Goal: Navigation & Orientation: Find specific page/section

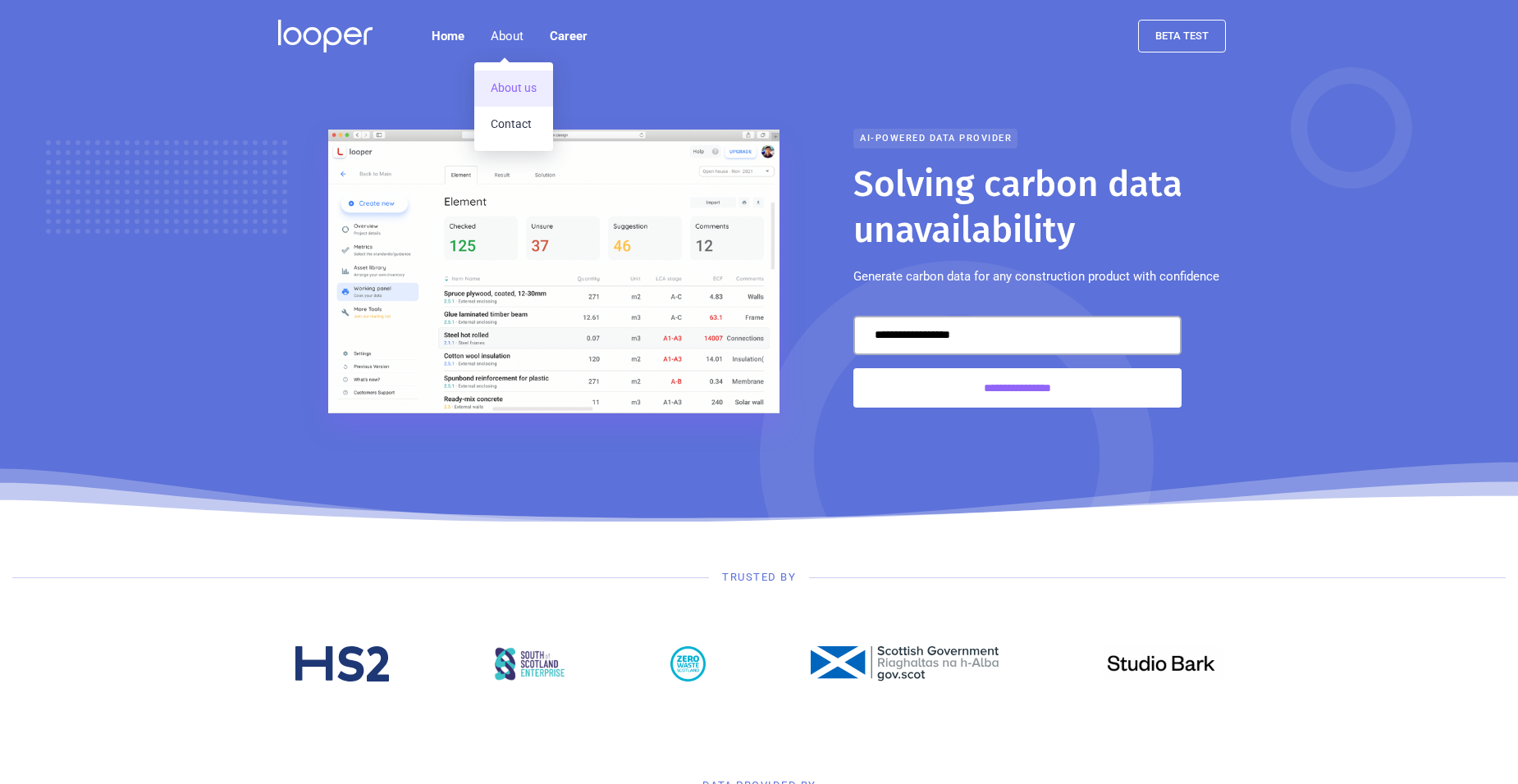
click at [520, 85] on link "About us" at bounding box center [513, 89] width 79 height 36
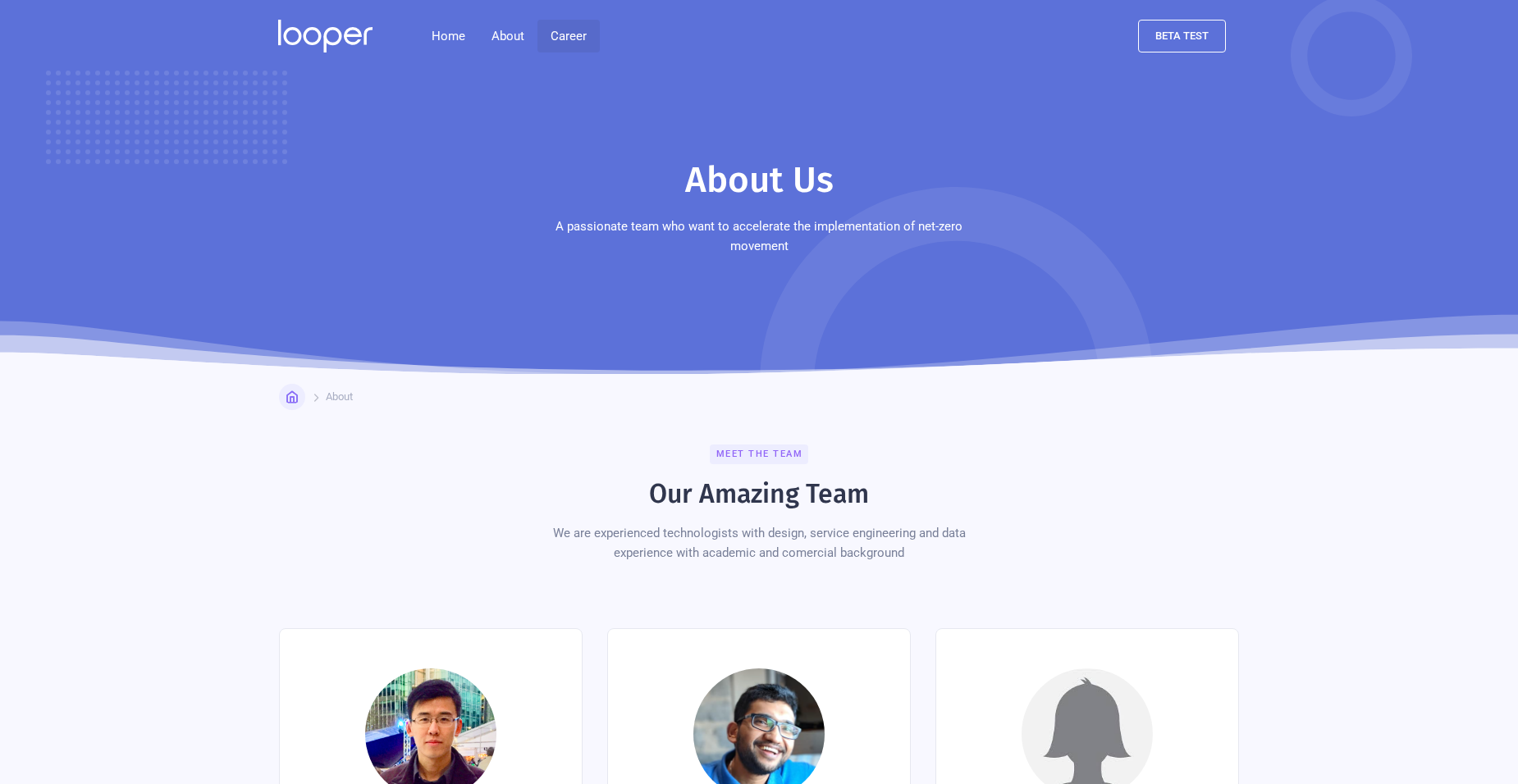
click at [567, 31] on link "Career" at bounding box center [568, 36] width 62 height 33
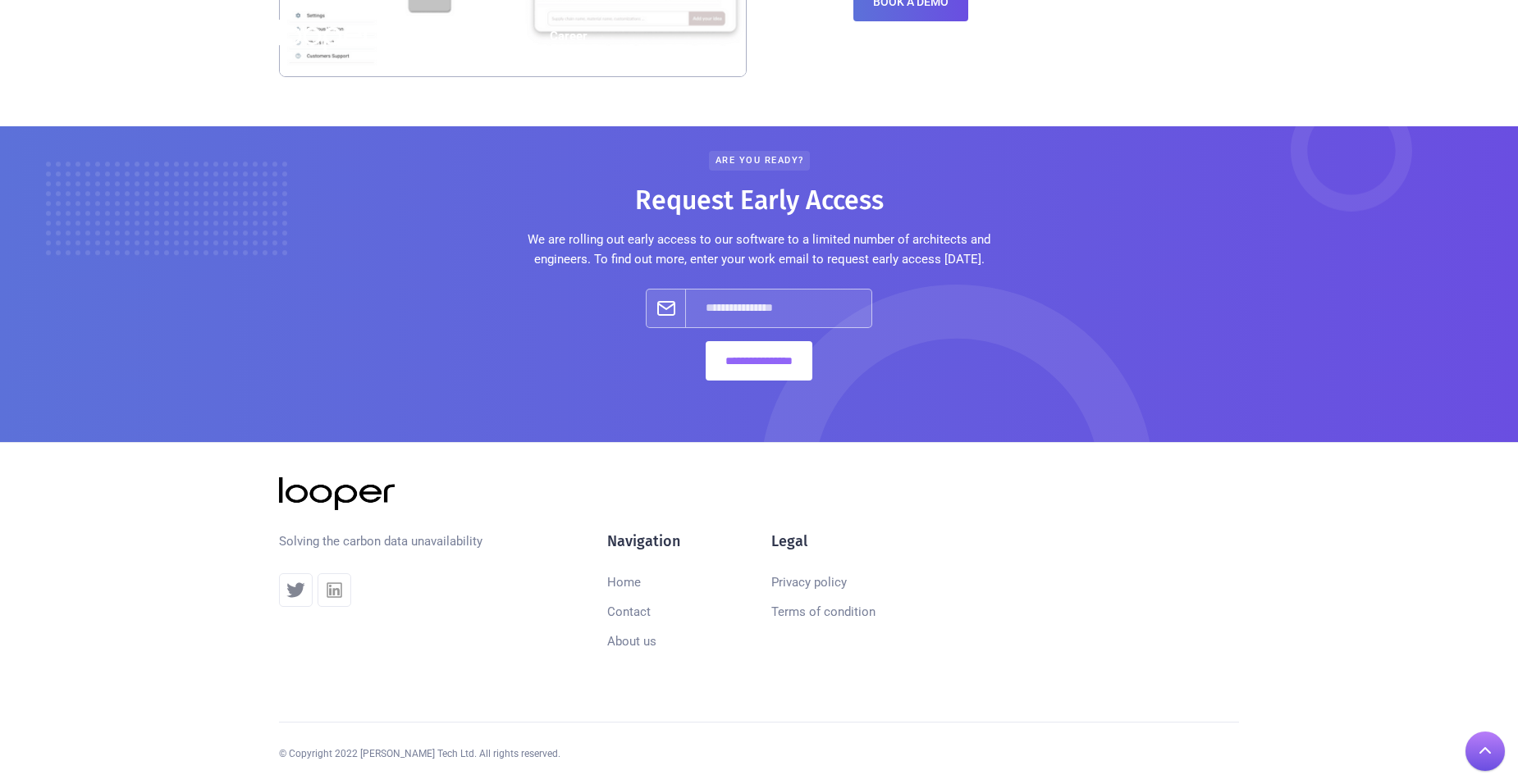
scroll to position [1872, 0]
click at [805, 607] on link "Terms of condition" at bounding box center [823, 611] width 104 height 30
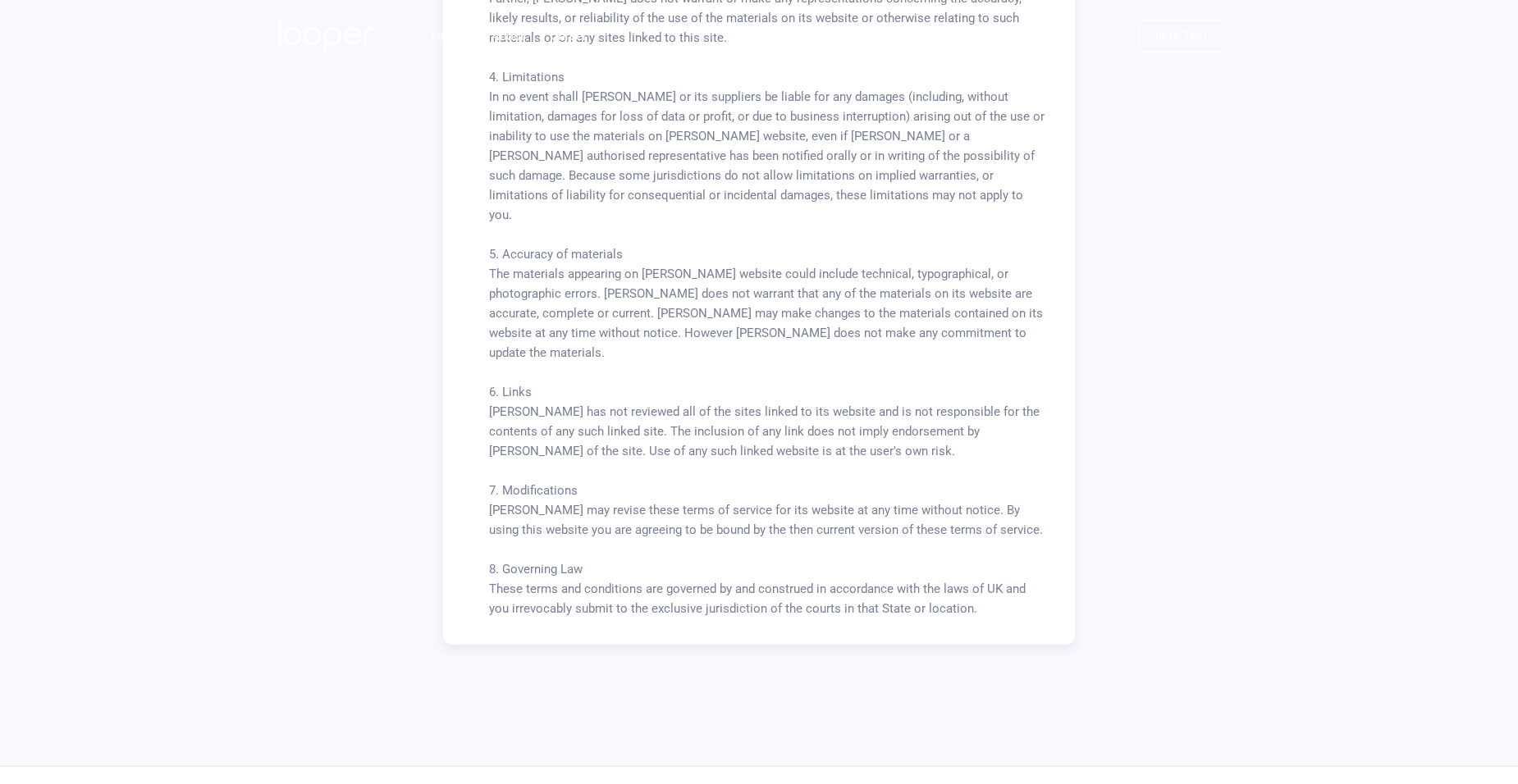
scroll to position [1359, 0]
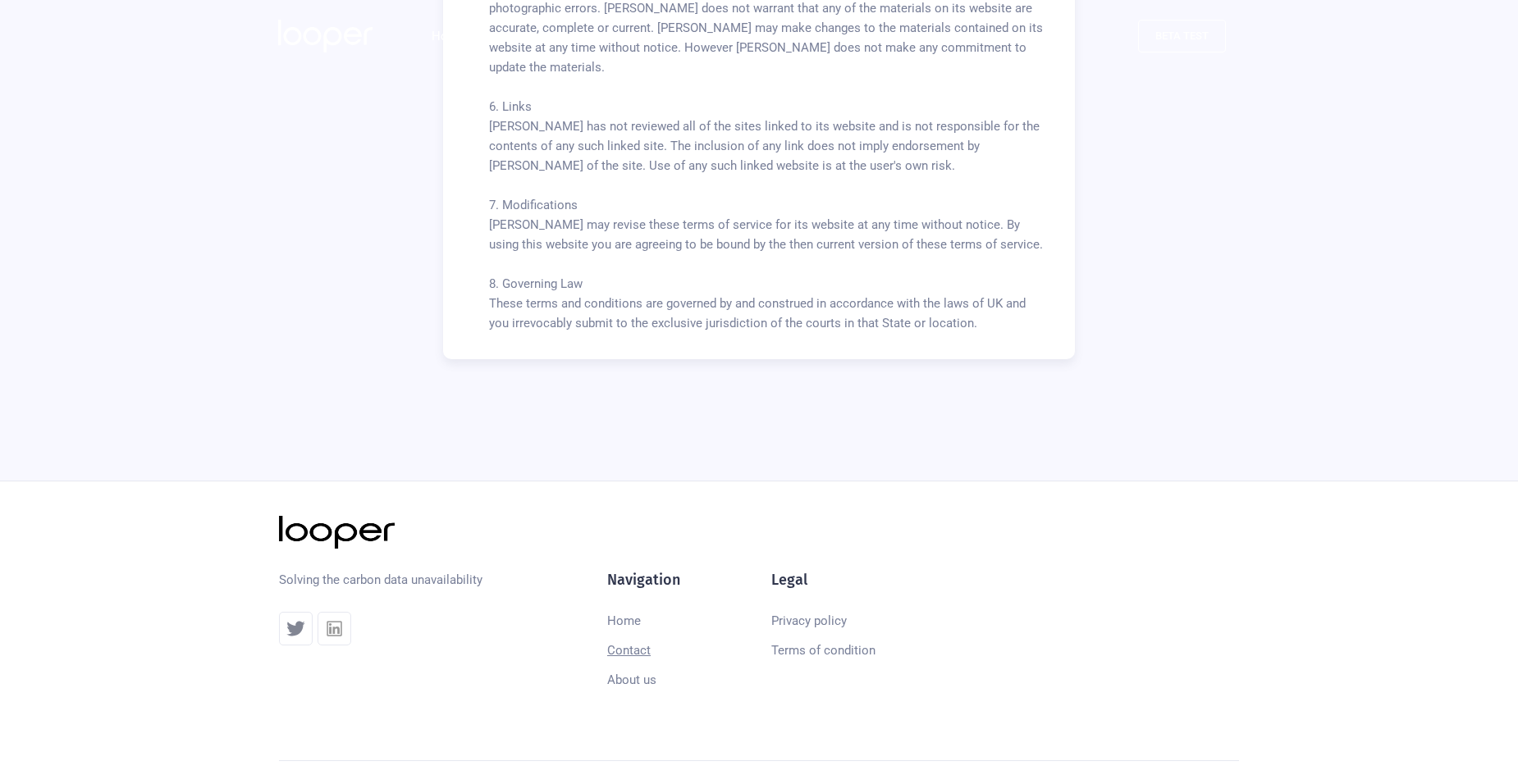
click at [628, 636] on link "Contact" at bounding box center [628, 650] width 43 height 30
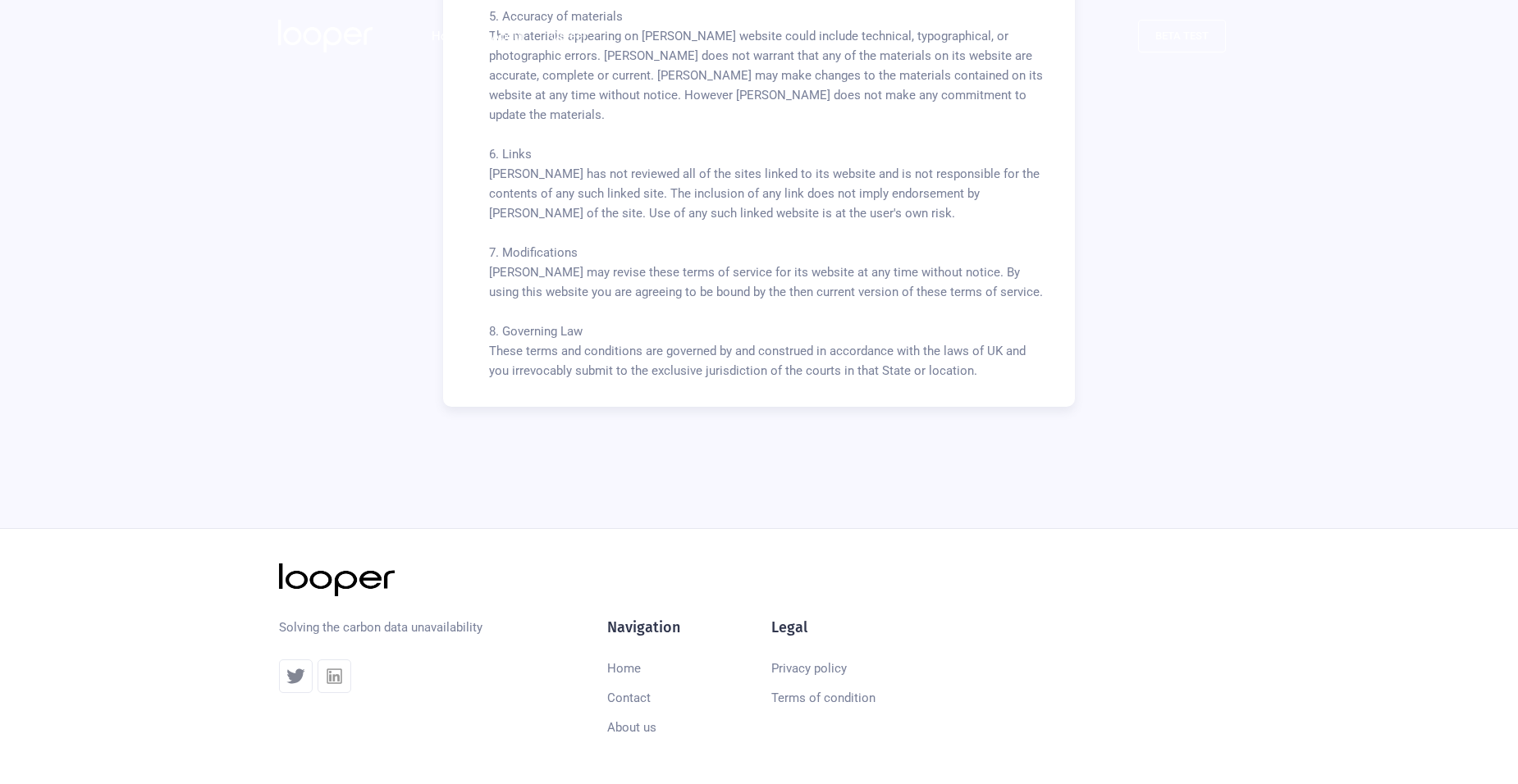
scroll to position [1359, 0]
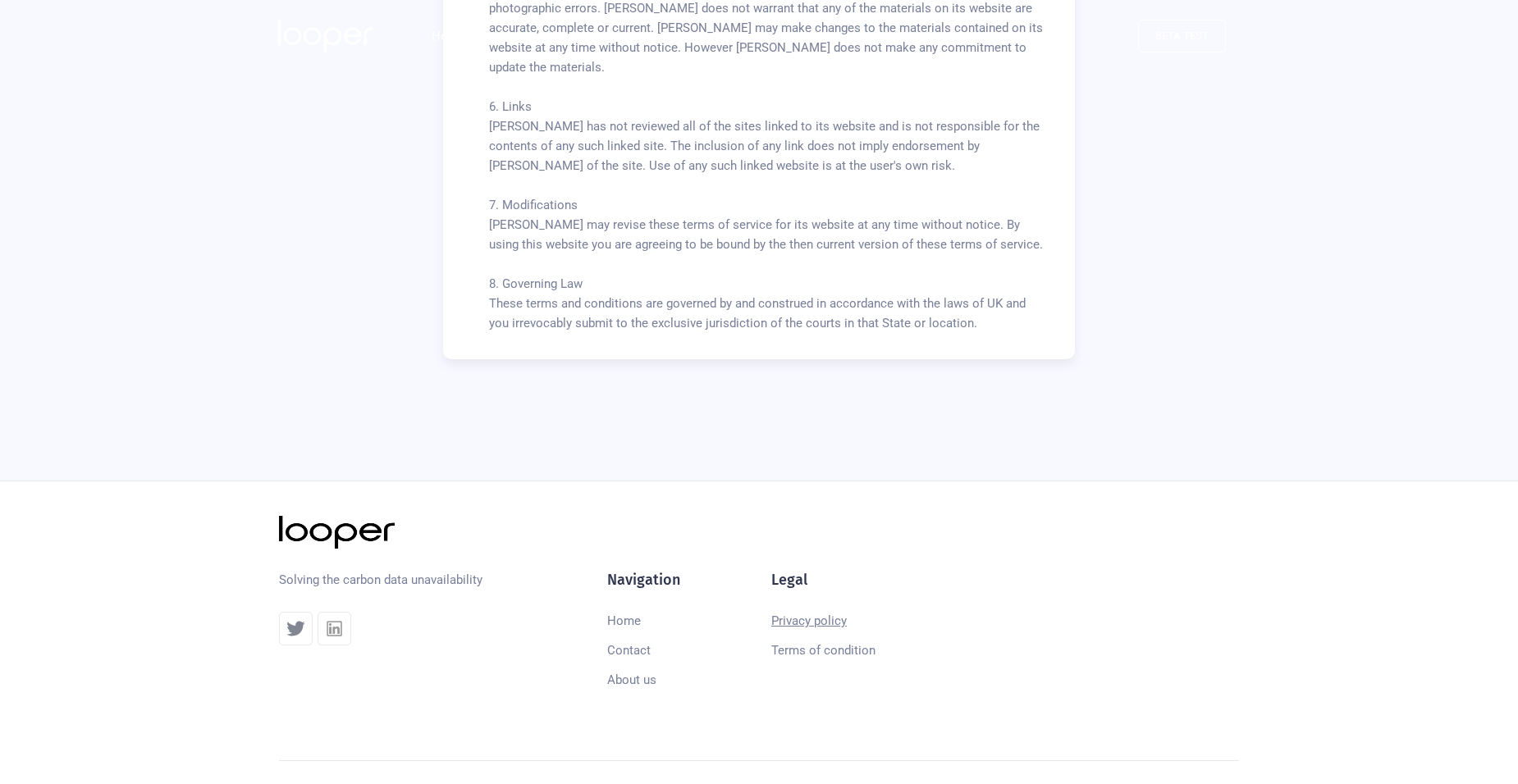
click at [809, 606] on link "Privacy policy" at bounding box center [809, 621] width 76 height 30
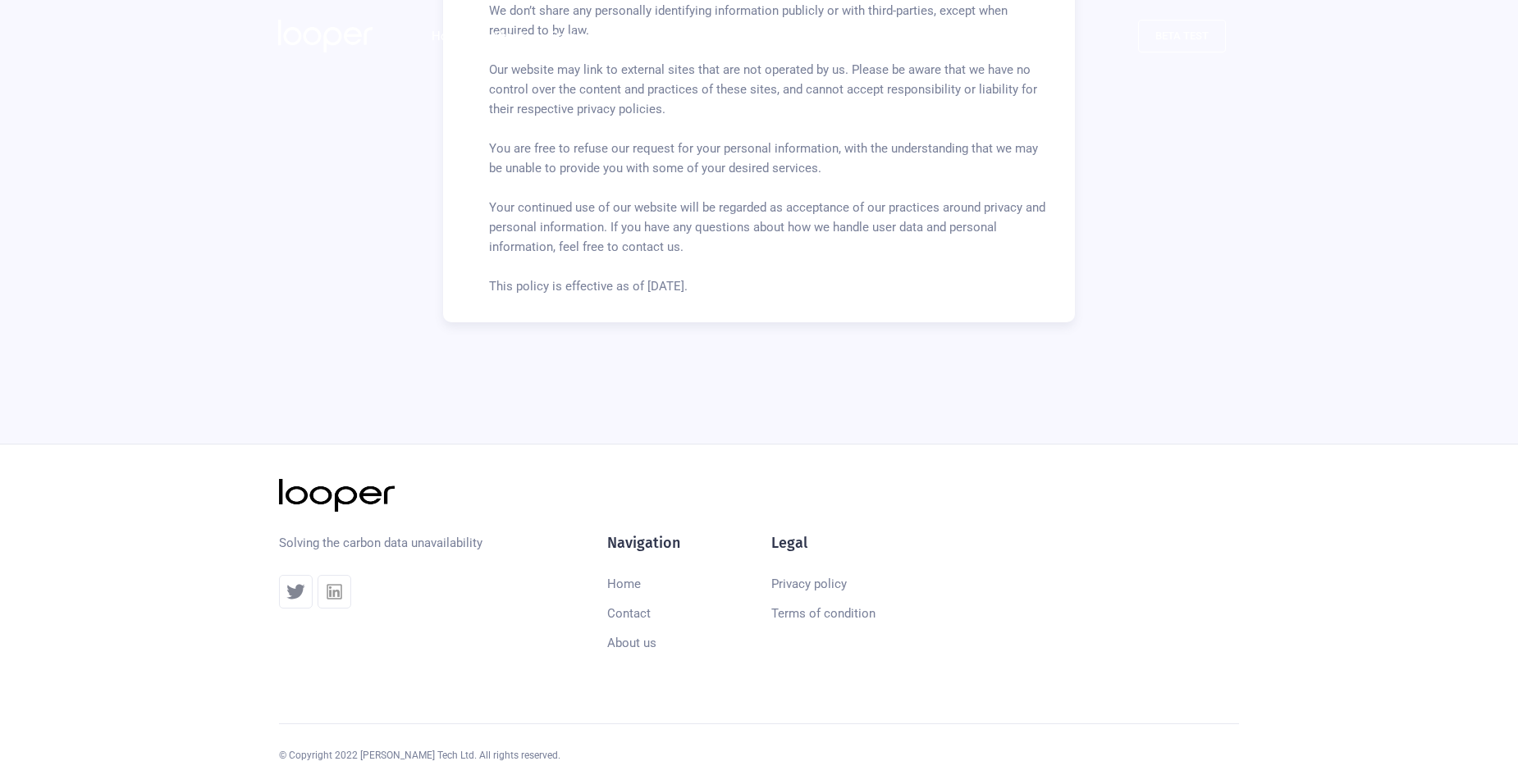
scroll to position [768, 0]
click at [845, 615] on link "Terms of condition" at bounding box center [823, 611] width 104 height 30
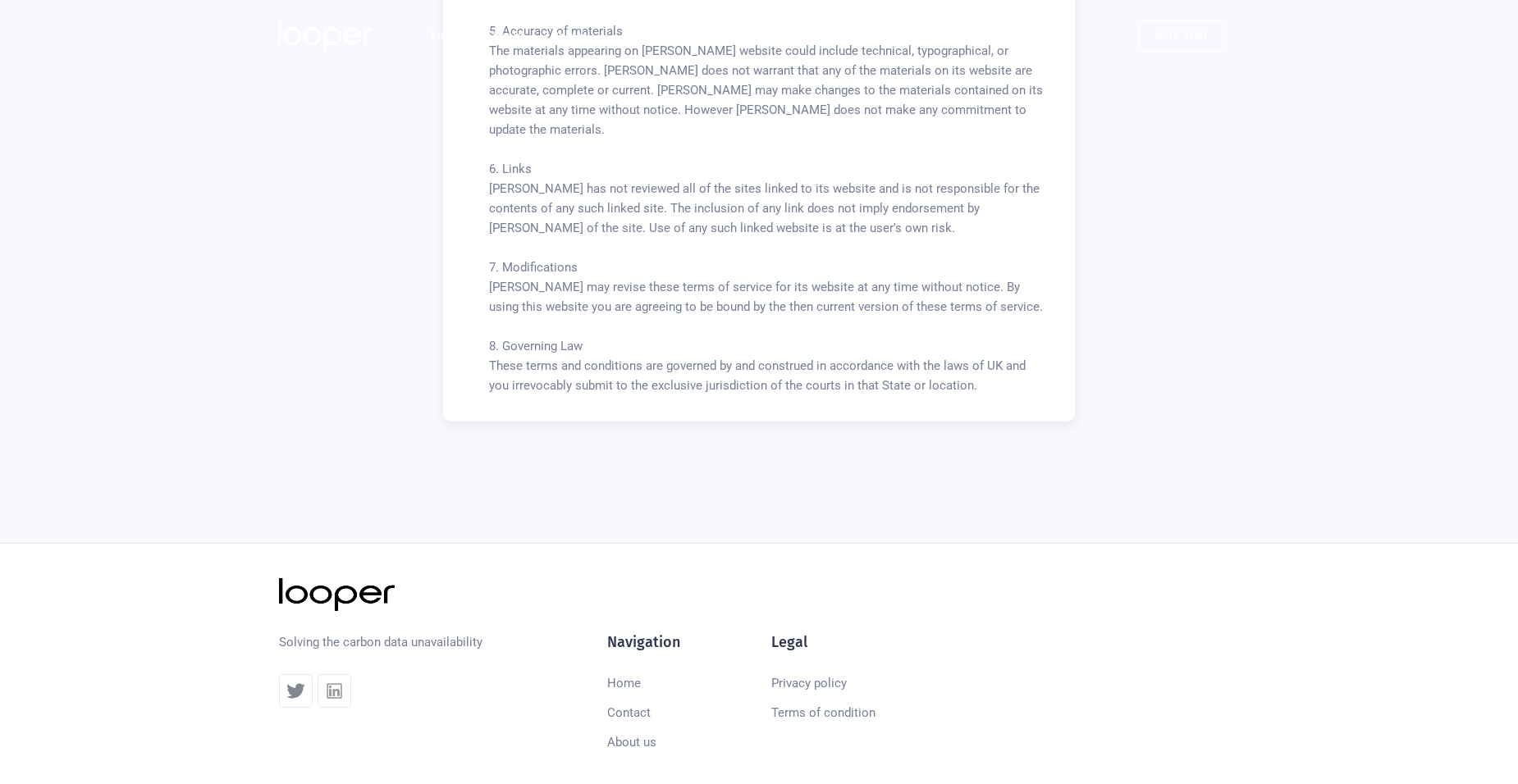
scroll to position [1359, 0]
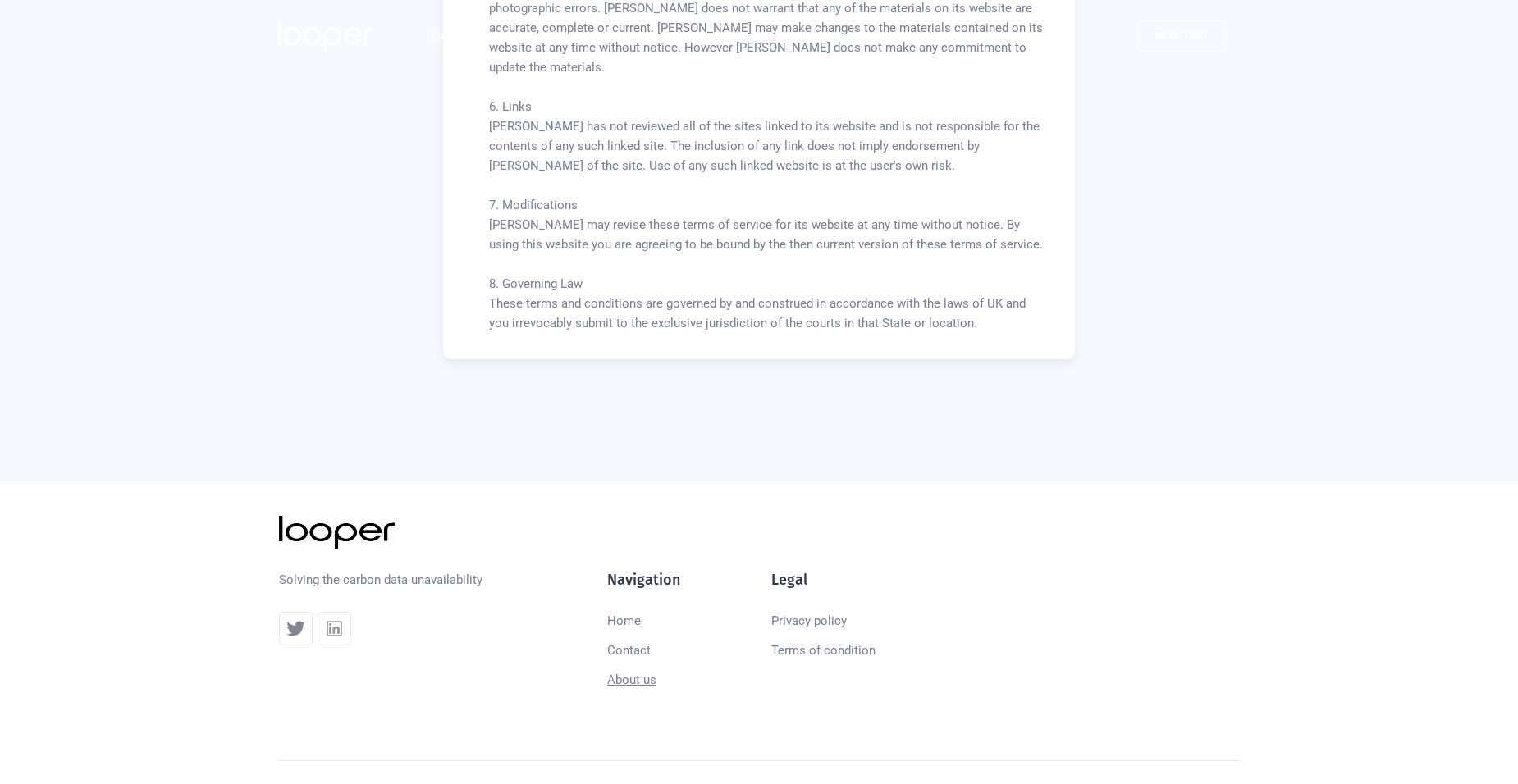
click at [628, 665] on link "About us" at bounding box center [632, 679] width 49 height 30
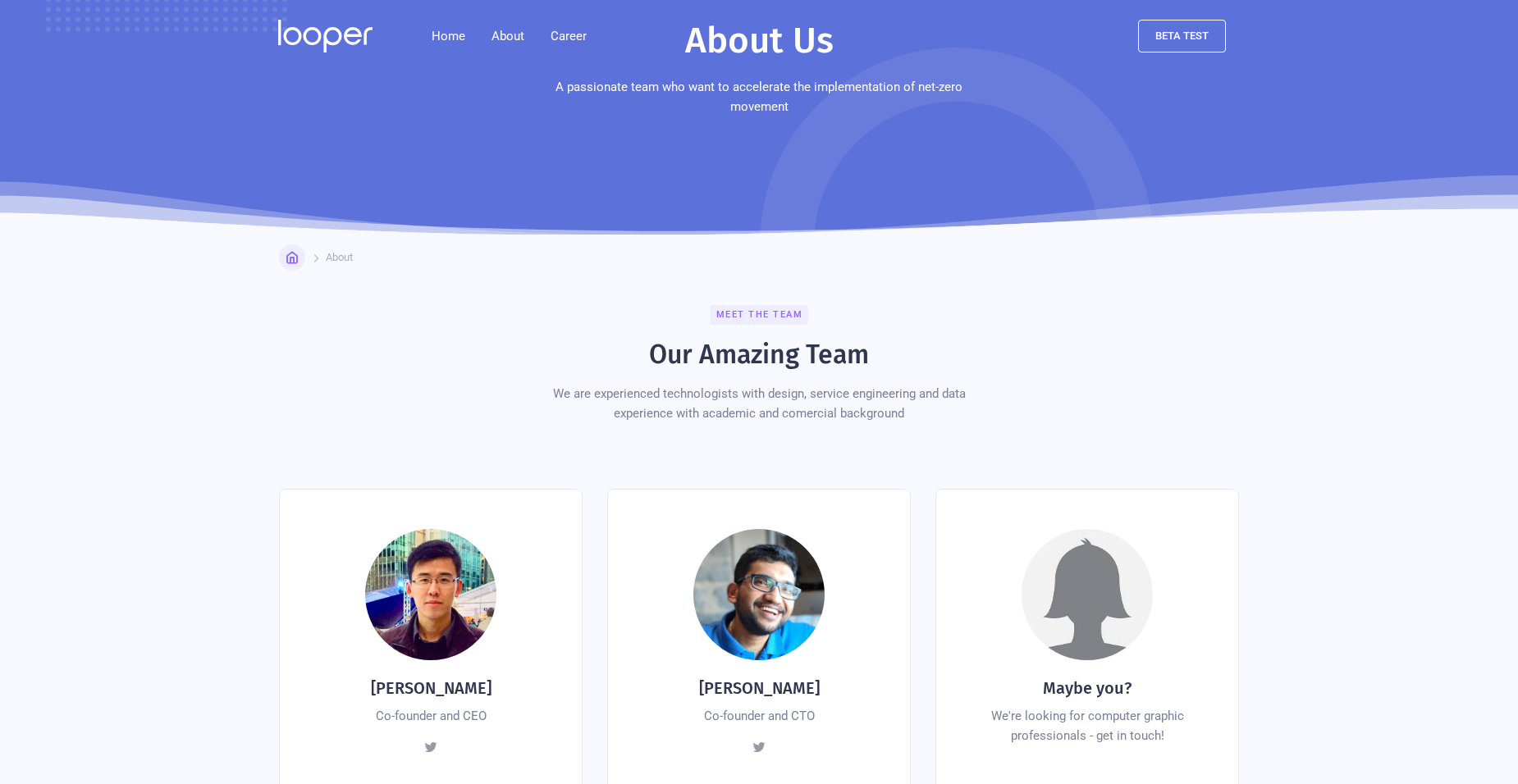
scroll to position [164, 0]
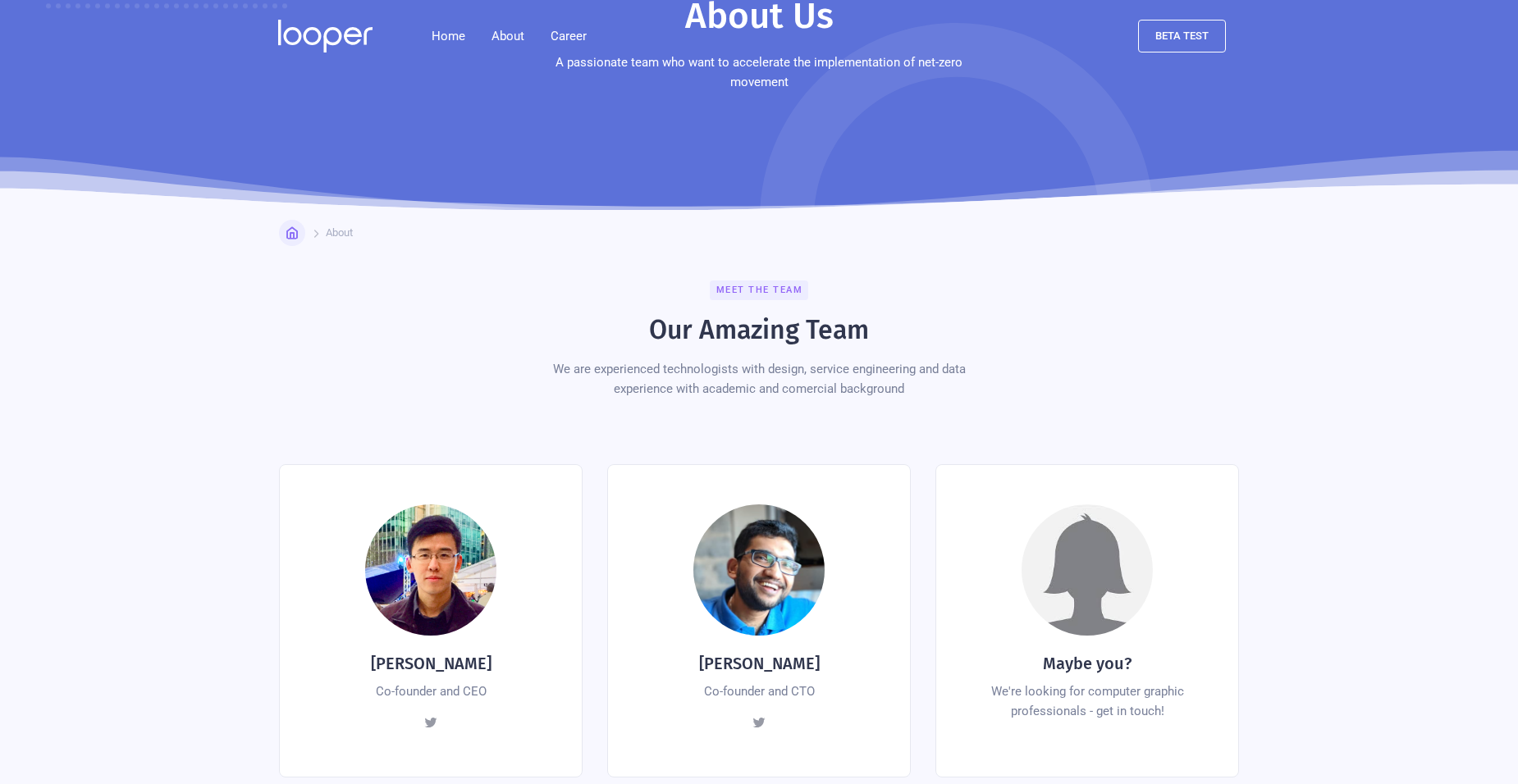
drag, startPoint x: 707, startPoint y: 644, endPoint x: 841, endPoint y: 644, distance: 134.0
click at [841, 644] on div "[PERSON_NAME] Co-founder and CTO View Posts" at bounding box center [759, 621] width 304 height 313
drag, startPoint x: 841, startPoint y: 644, endPoint x: 816, endPoint y: 644, distance: 25.0
copy h4 "[PERSON_NAME]"
